Goal: Information Seeking & Learning: Find contact information

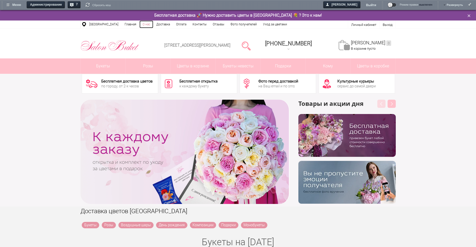
click at [145, 24] on link "О нас" at bounding box center [146, 25] width 14 height 8
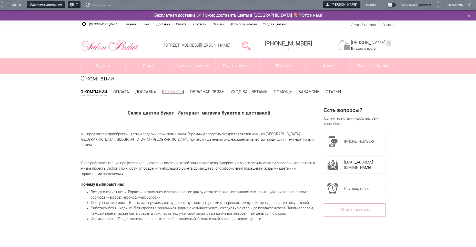
click at [180, 92] on link "Контакты" at bounding box center [173, 91] width 22 height 5
